Goal: Task Accomplishment & Management: Manage account settings

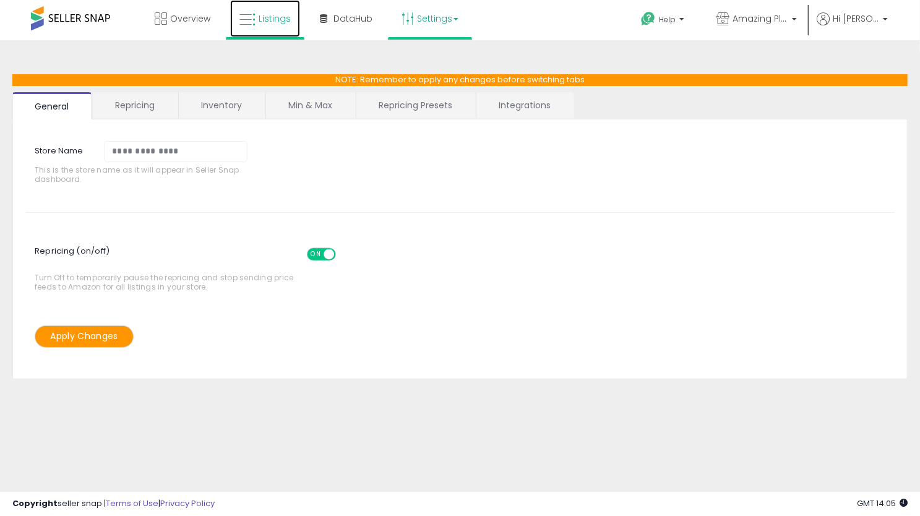
click at [256, 17] on link "Listings" at bounding box center [265, 18] width 70 height 37
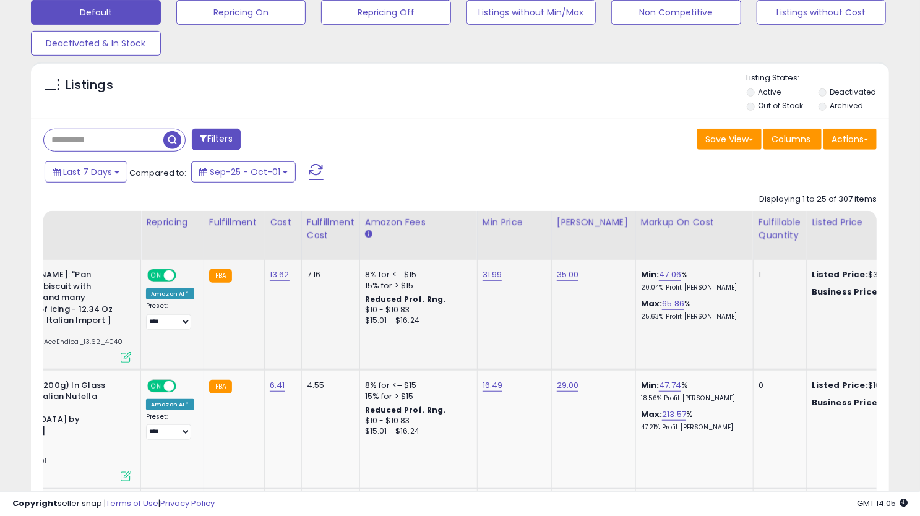
scroll to position [0, 134]
click at [761, 216] on div "Fulfillable Quantity" at bounding box center [779, 229] width 43 height 26
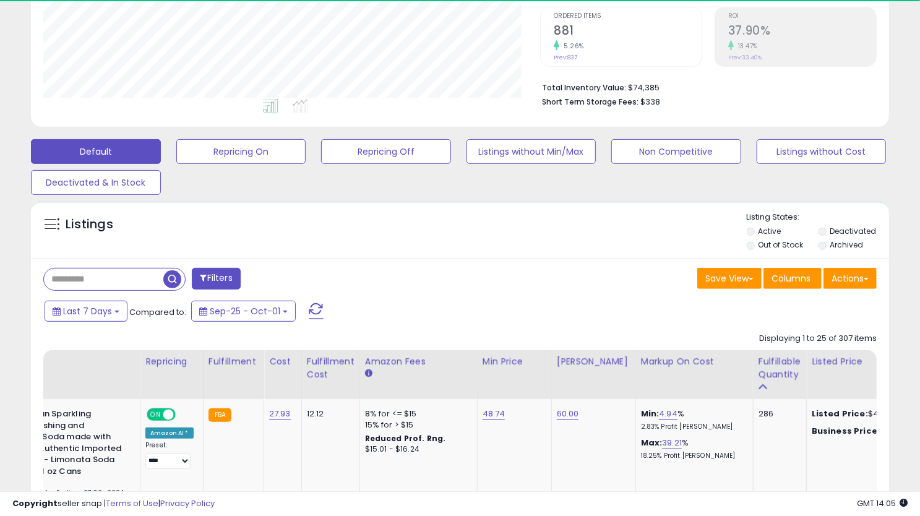
scroll to position [390, 0]
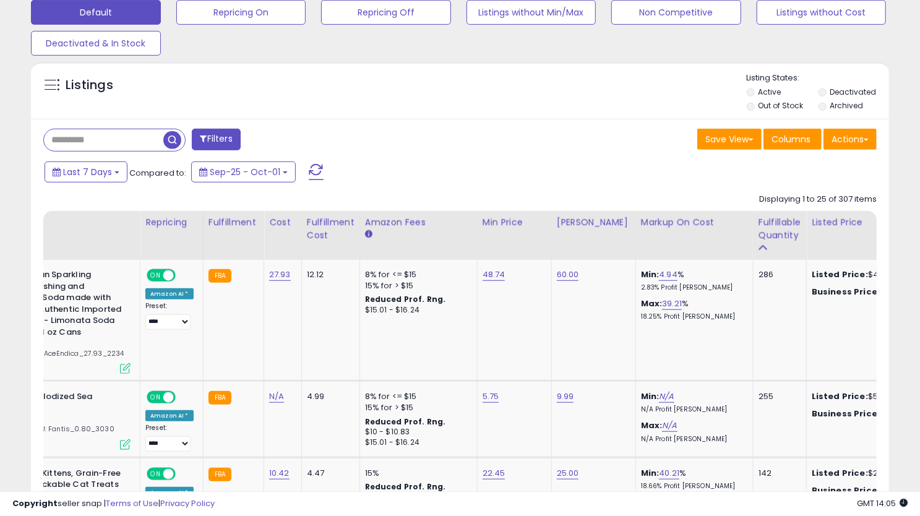
click at [670, 184] on div "Last 7 Days Compared to: Sep-25 - Oct-01" at bounding box center [458, 174] width 852 height 28
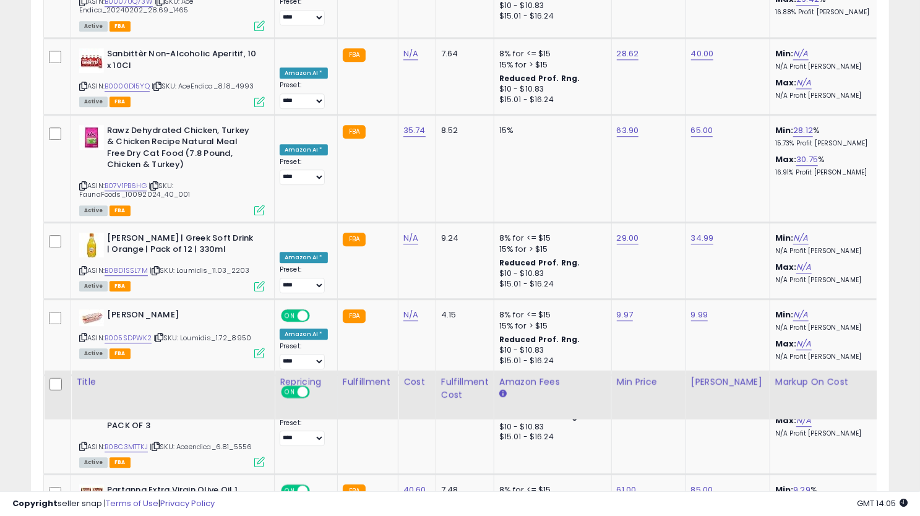
scroll to position [2573, 0]
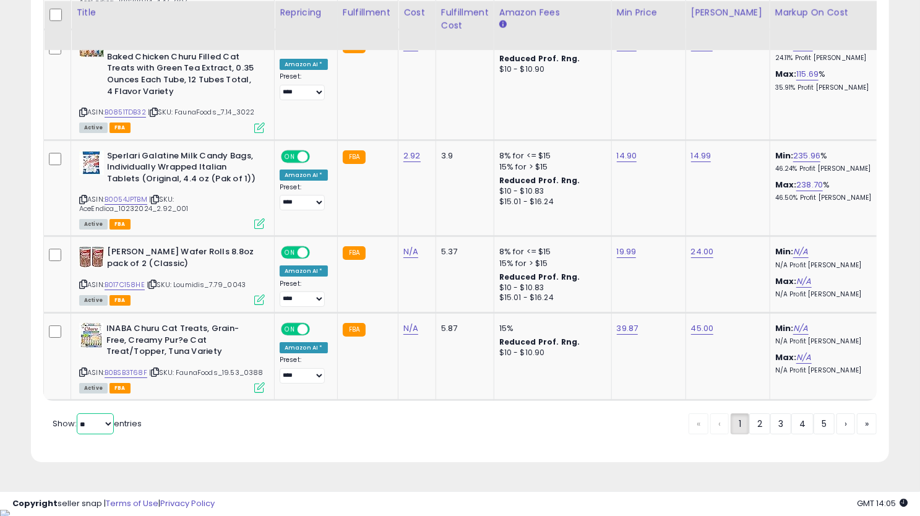
click at [95, 434] on select "** **" at bounding box center [95, 423] width 37 height 21
select select "**"
click at [78, 421] on select "** **" at bounding box center [95, 423] width 37 height 21
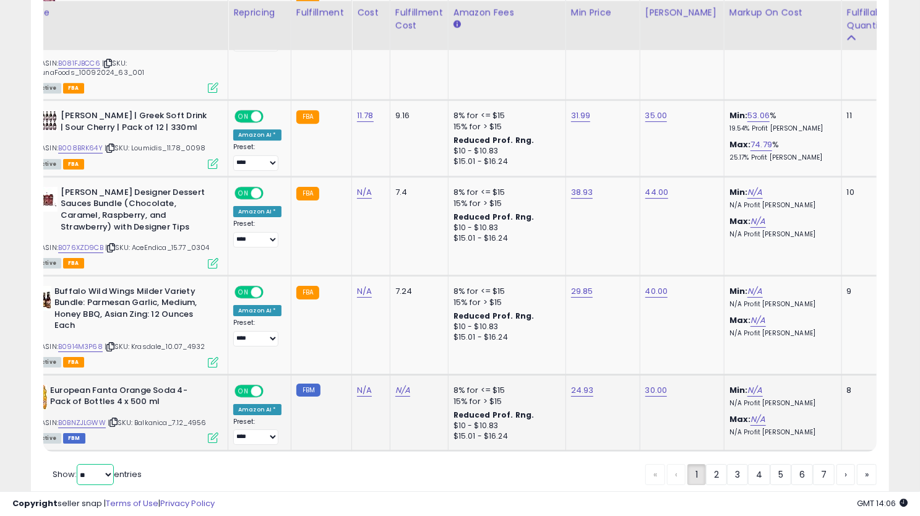
scroll to position [0, 0]
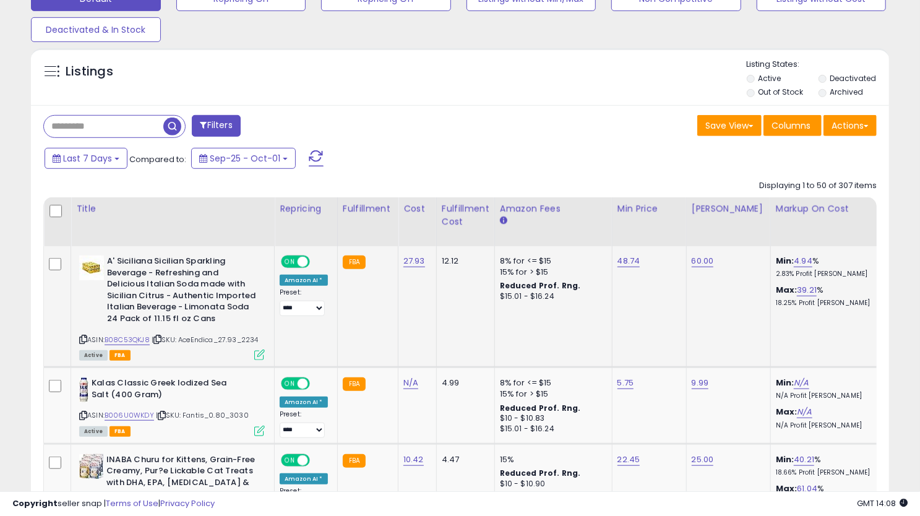
click at [80, 336] on icon at bounding box center [83, 339] width 8 height 7
click at [126, 339] on link "B08C53QKJ8" at bounding box center [127, 340] width 45 height 11
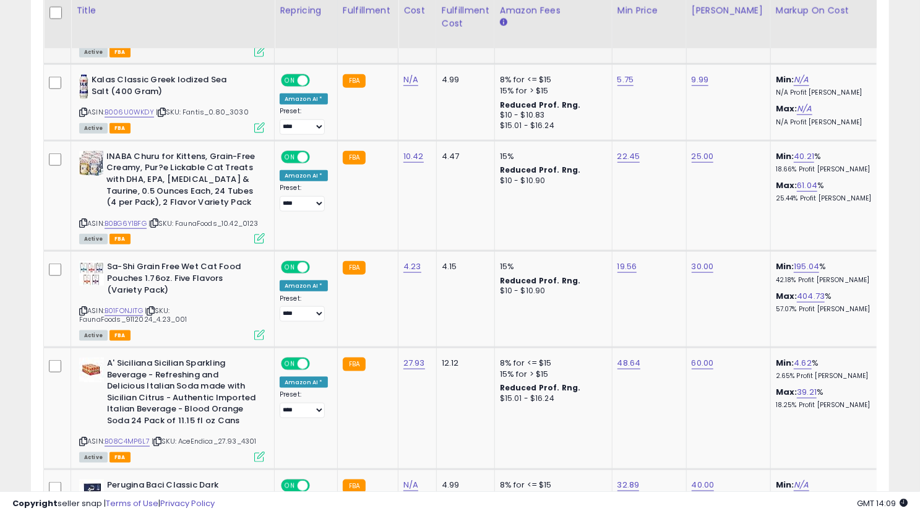
scroll to position [707, 0]
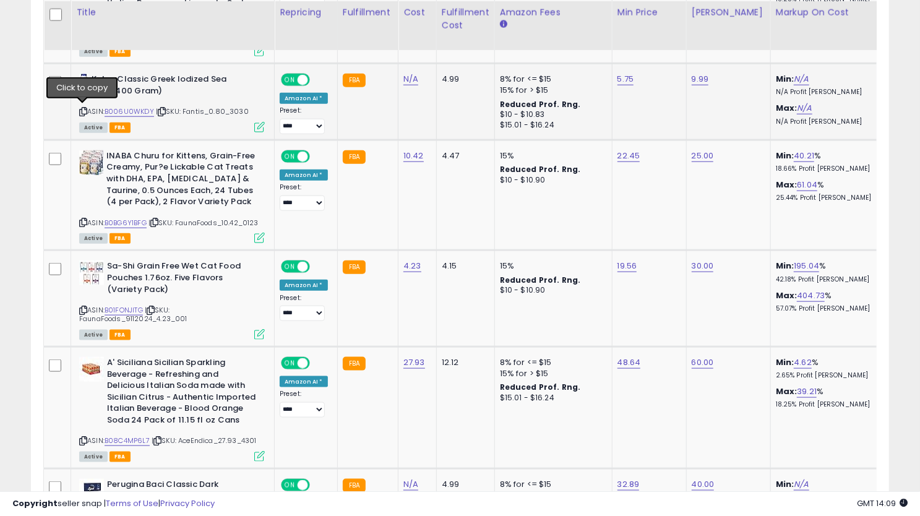
click at [83, 108] on icon at bounding box center [83, 111] width 8 height 7
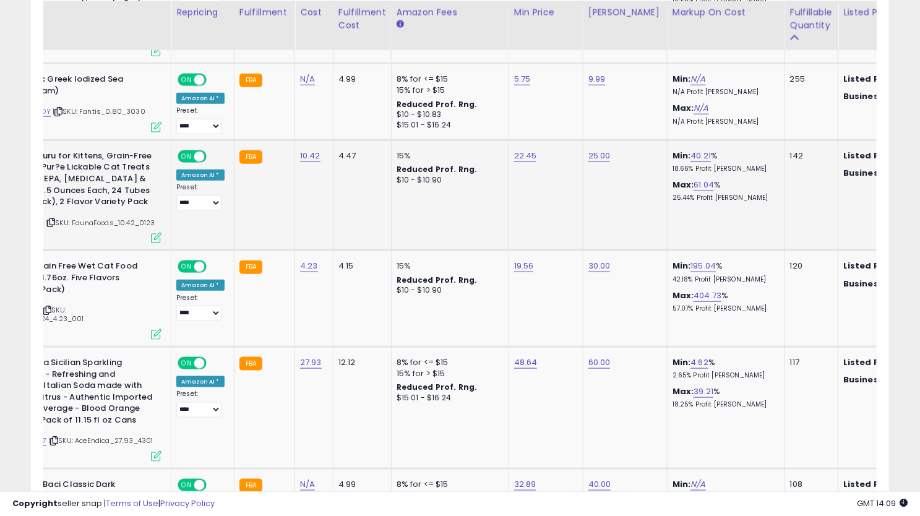
scroll to position [0, 0]
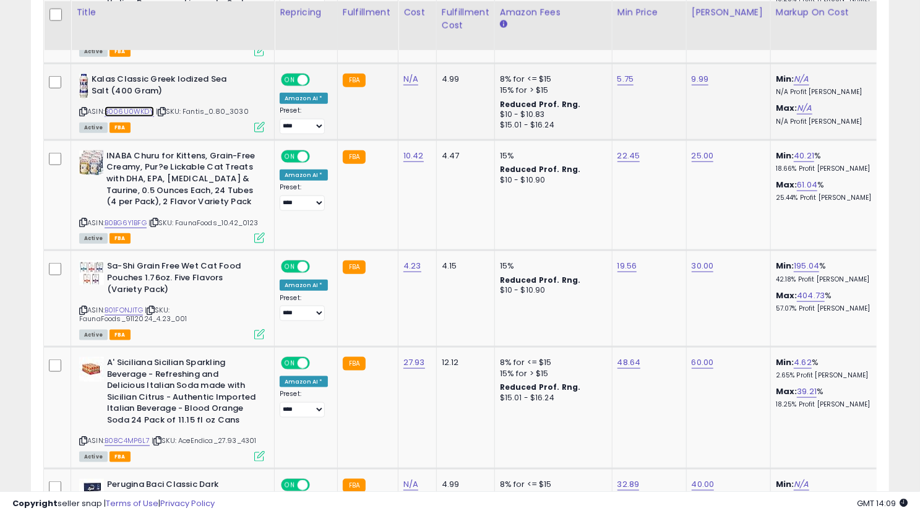
click at [139, 108] on link "B006U0WKDY" at bounding box center [130, 111] width 50 height 11
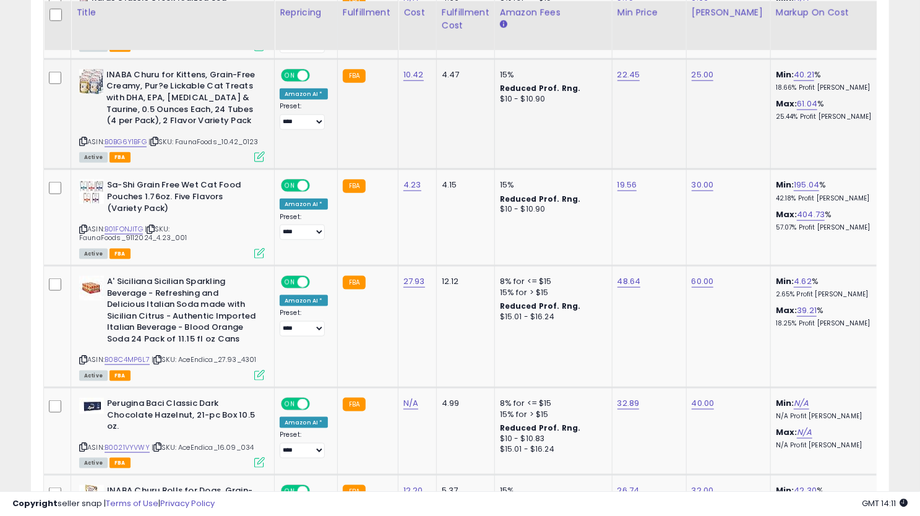
scroll to position [790, 0]
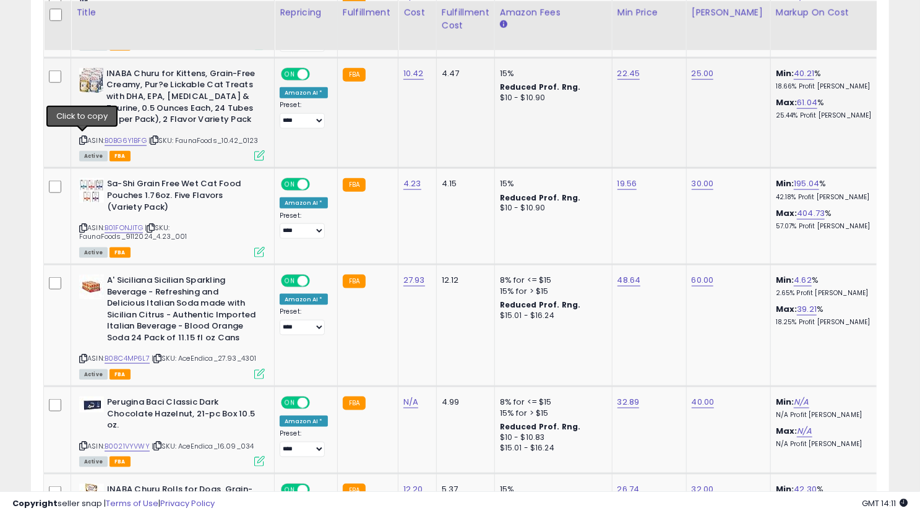
click at [83, 139] on icon at bounding box center [83, 140] width 8 height 7
click at [128, 141] on link "B0BG6Y1BFG" at bounding box center [126, 141] width 42 height 11
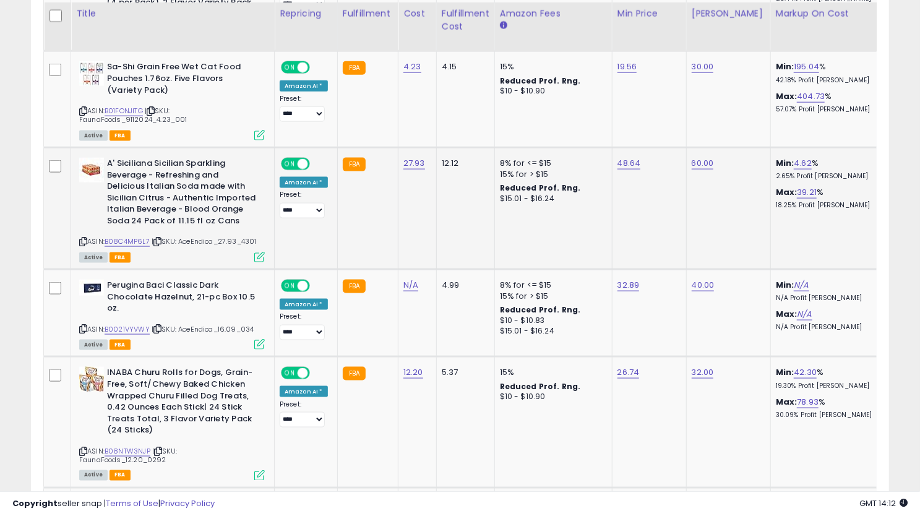
scroll to position [905, 0]
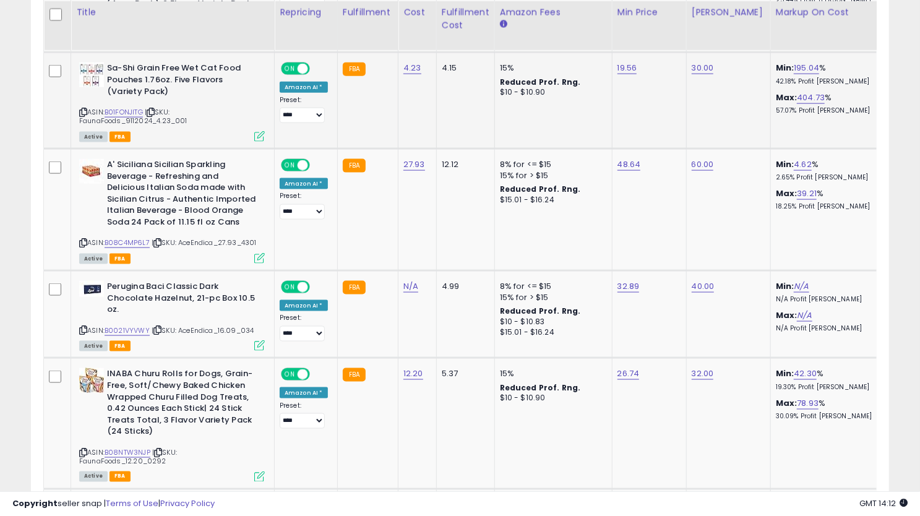
click at [83, 109] on icon at bounding box center [83, 112] width 8 height 7
click at [82, 110] on icon at bounding box center [83, 112] width 8 height 7
click at [111, 111] on link "B01FONJITG" at bounding box center [124, 112] width 38 height 11
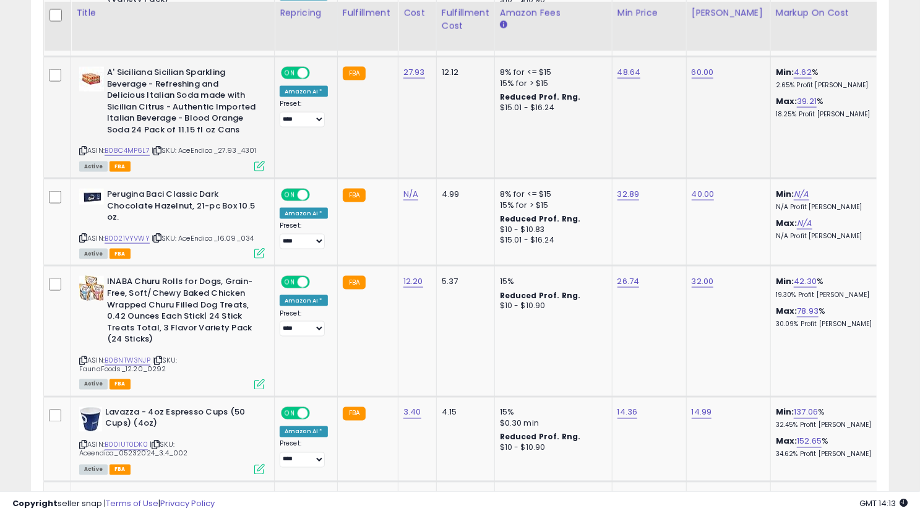
scroll to position [999, 0]
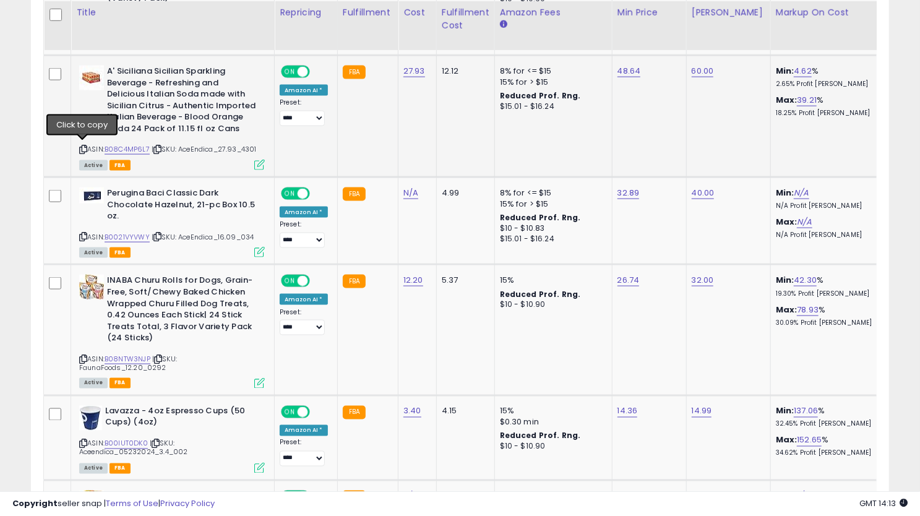
click at [82, 146] on icon at bounding box center [83, 149] width 8 height 7
click at [129, 148] on link "B08C4MP6L7" at bounding box center [127, 149] width 45 height 11
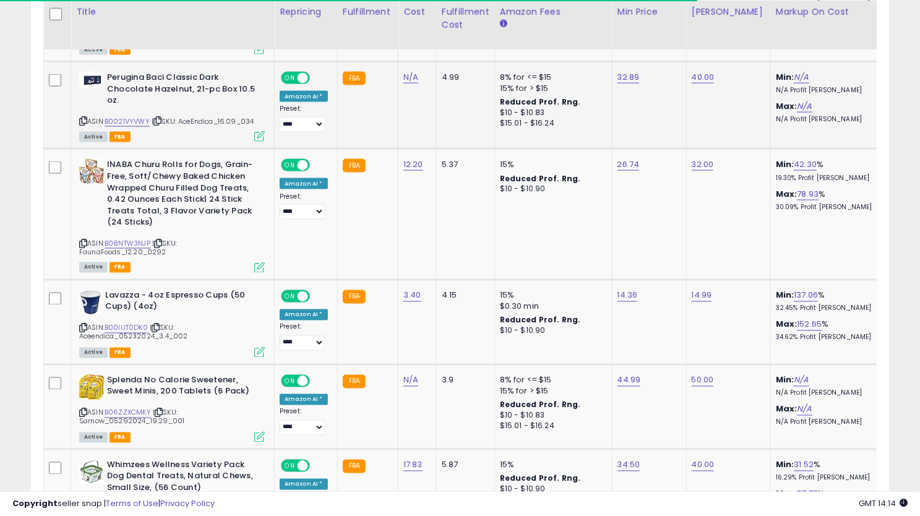
scroll to position [1114, 0]
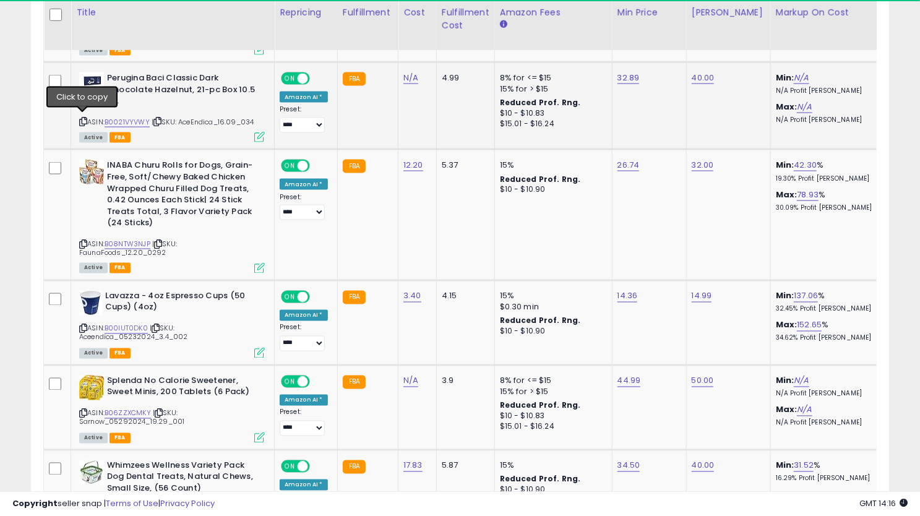
click at [80, 118] on icon at bounding box center [83, 121] width 8 height 7
click at [120, 118] on link "B0021VYVWY" at bounding box center [127, 122] width 45 height 11
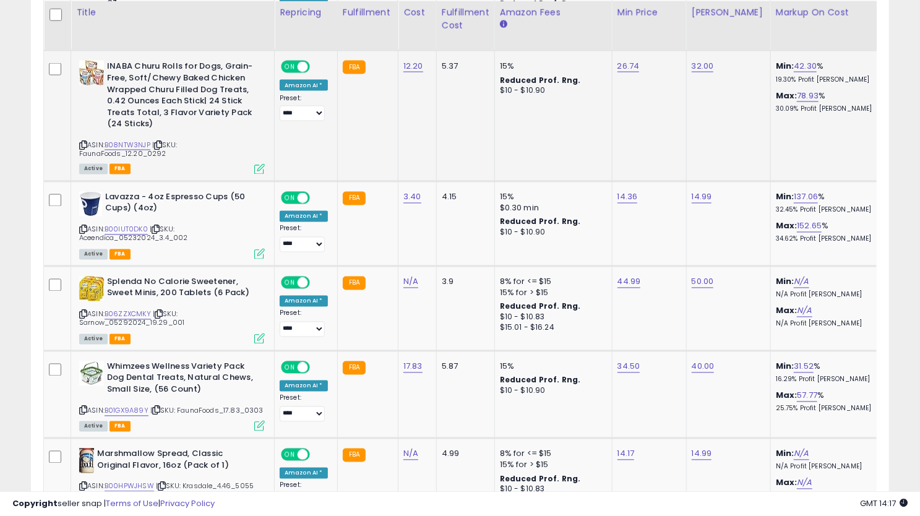
scroll to position [1214, 0]
click at [84, 143] on icon at bounding box center [83, 144] width 8 height 7
click at [84, 142] on icon at bounding box center [83, 144] width 8 height 7
click at [125, 142] on link "B08NTW3NJP" at bounding box center [128, 144] width 46 height 11
